Goal: Navigation & Orientation: Find specific page/section

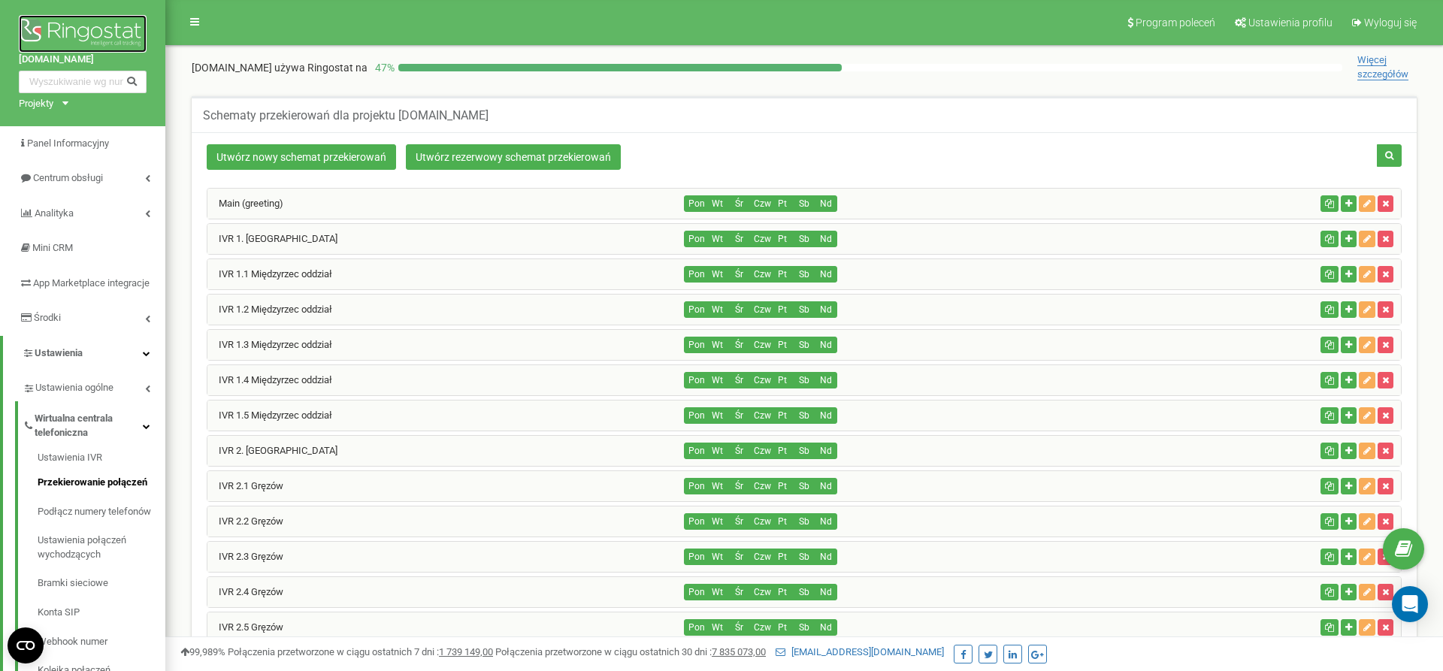
click at [82, 23] on img at bounding box center [83, 34] width 128 height 38
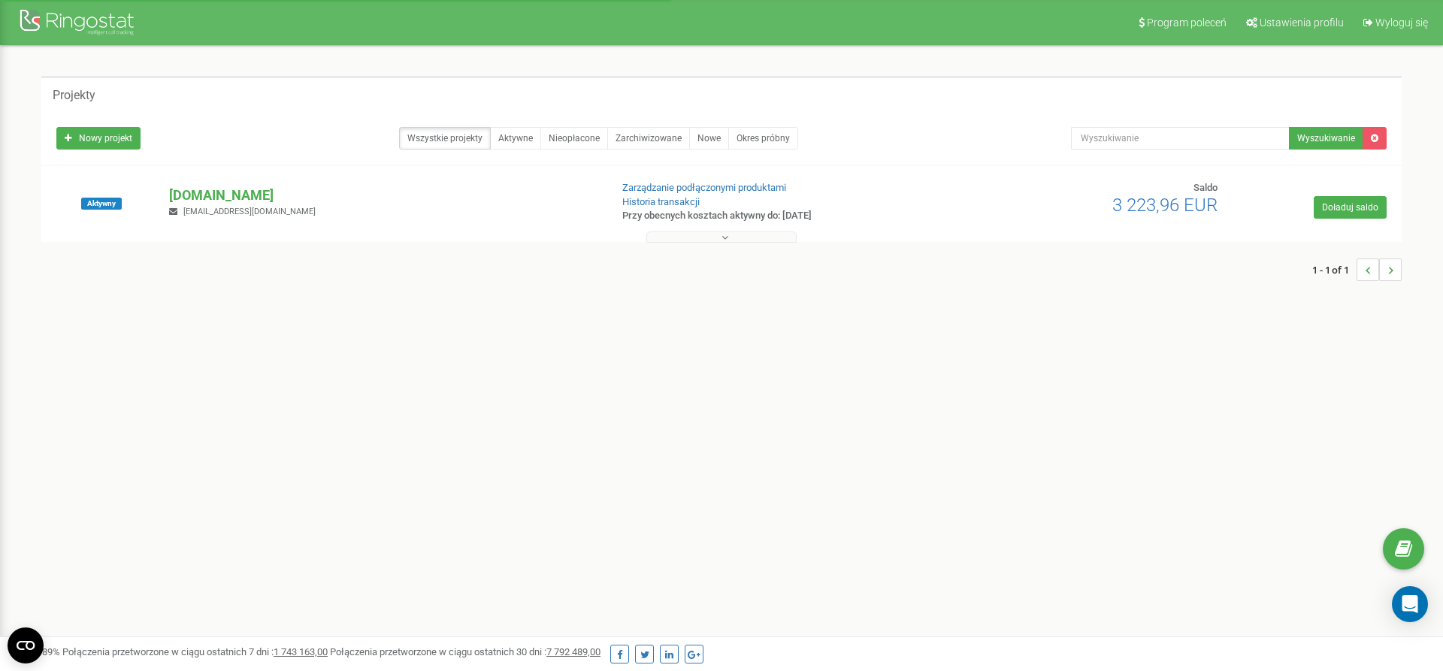
click at [726, 237] on icon at bounding box center [724, 237] width 7 height 11
